Goal: Transaction & Acquisition: Purchase product/service

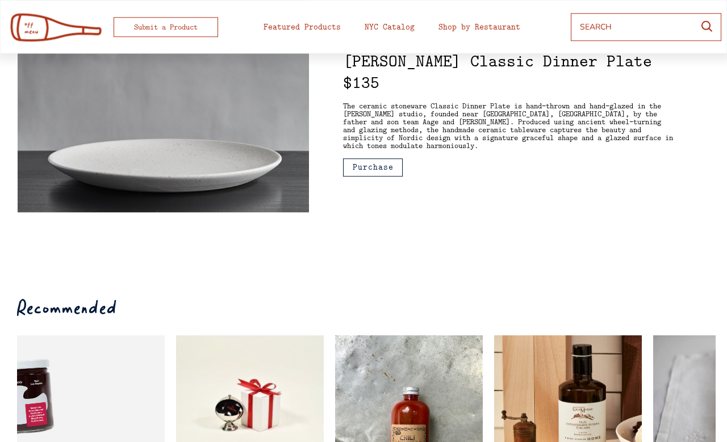
scroll to position [110, 0]
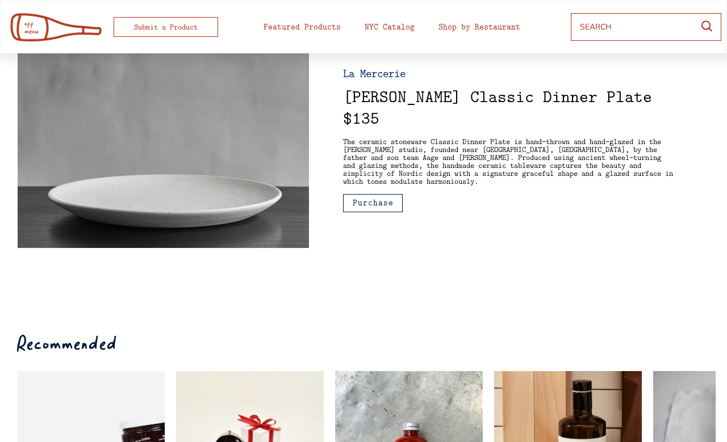
click at [378, 194] on button "Purchase" at bounding box center [373, 203] width 60 height 18
click at [637, 137] on div "The ceramic stoneware Classic Dinner Plate is hand-thrown and hand-glazed in th…" at bounding box center [509, 161] width 332 height 48
click at [379, 110] on div "$135" at bounding box center [361, 118] width 36 height 17
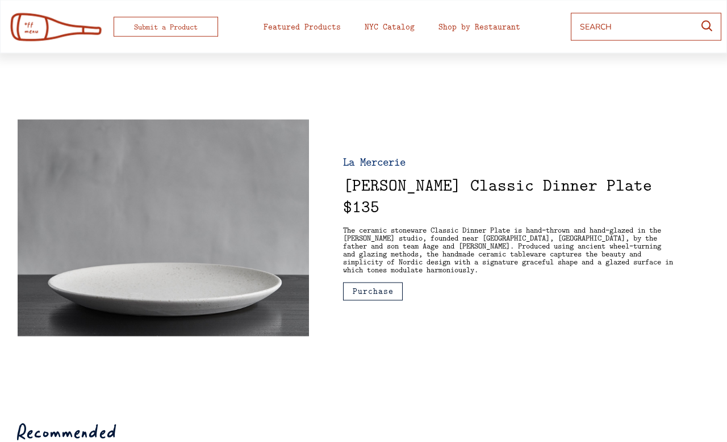
click at [385, 168] on div "La Mercerie" at bounding box center [409, 161] width 133 height 11
click at [395, 166] on div "La Mercerie" at bounding box center [409, 161] width 133 height 11
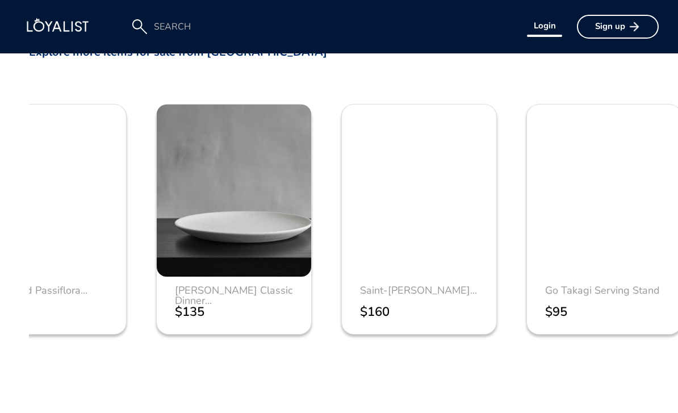
scroll to position [0, 2850]
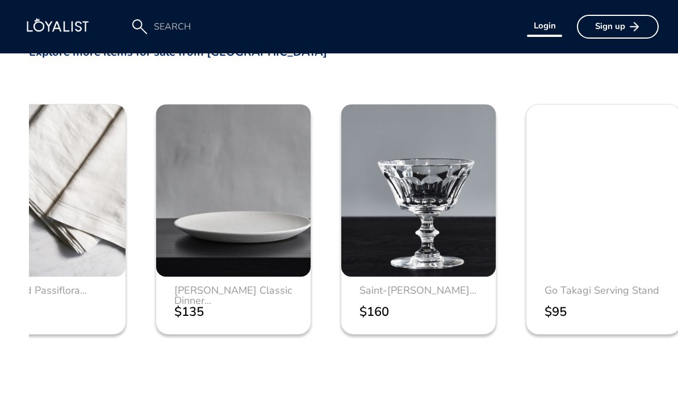
click at [271, 289] on div "[PERSON_NAME] Classic Dinner..." at bounding box center [239, 295] width 131 height 20
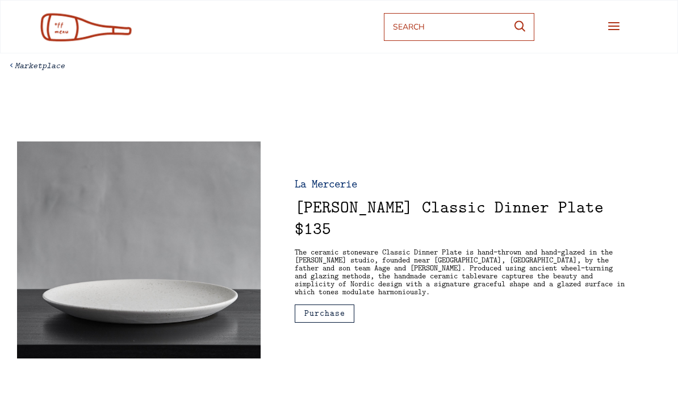
click at [330, 305] on button "Purchase" at bounding box center [325, 313] width 60 height 18
